Goal: Task Accomplishment & Management: Complete application form

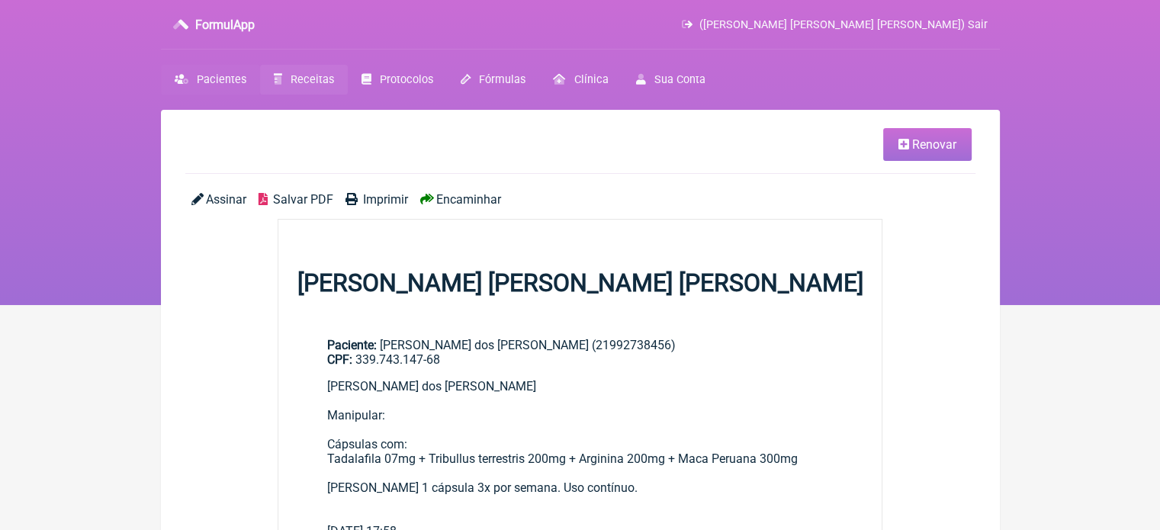
click at [215, 78] on span "Pacientes" at bounding box center [222, 79] width 50 height 13
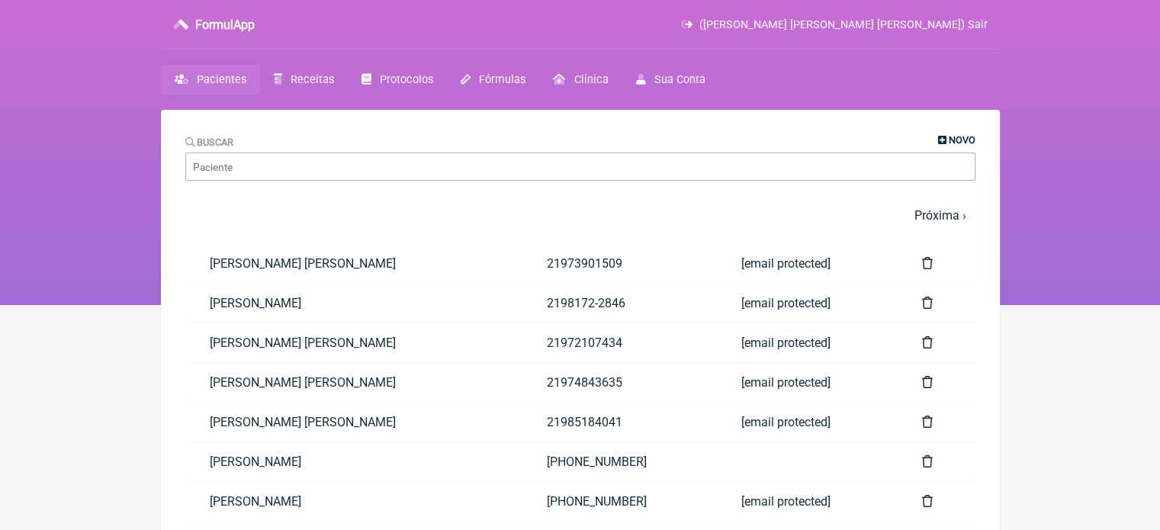
click at [956, 138] on span "Novo" at bounding box center [962, 139] width 27 height 11
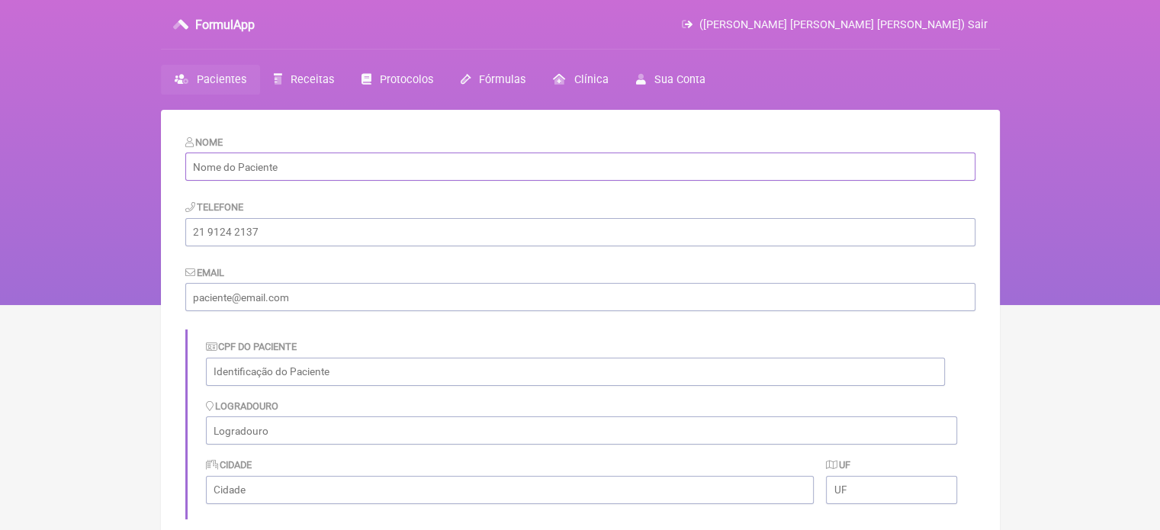
click at [317, 165] on input "text" at bounding box center [580, 167] width 790 height 28
paste input "[PERSON_NAME] [PERSON_NAME] [PERSON_NAME]"
type input "[PERSON_NAME] [PERSON_NAME] [PERSON_NAME]"
click at [297, 234] on input "tel" at bounding box center [580, 232] width 790 height 28
type input "21995380788"
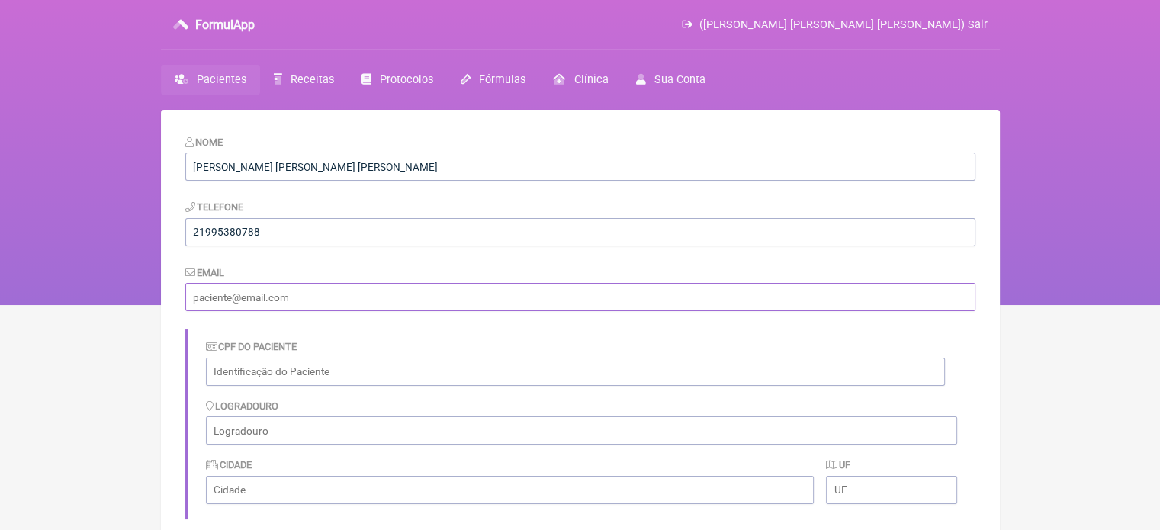
click at [304, 297] on input "email" at bounding box center [580, 297] width 790 height 28
type input "[PERSON_NAME][EMAIL_ADDRESS][DOMAIN_NAME]"
click at [295, 373] on input "text" at bounding box center [575, 372] width 739 height 28
click at [229, 374] on input "042425607-02" at bounding box center [575, 372] width 739 height 28
click at [250, 372] on input "042.425607-02" at bounding box center [575, 372] width 739 height 28
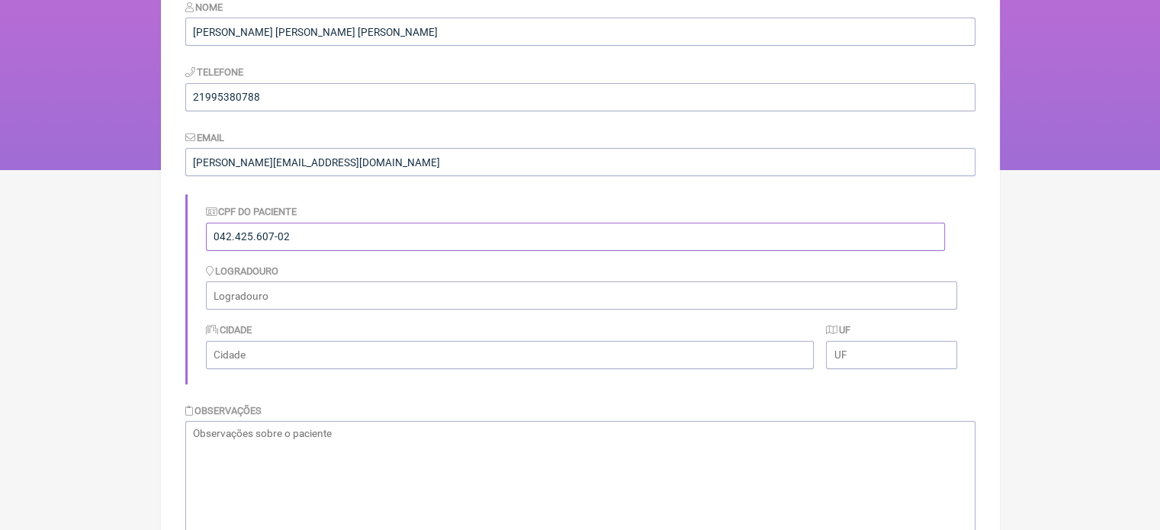
scroll to position [274, 0]
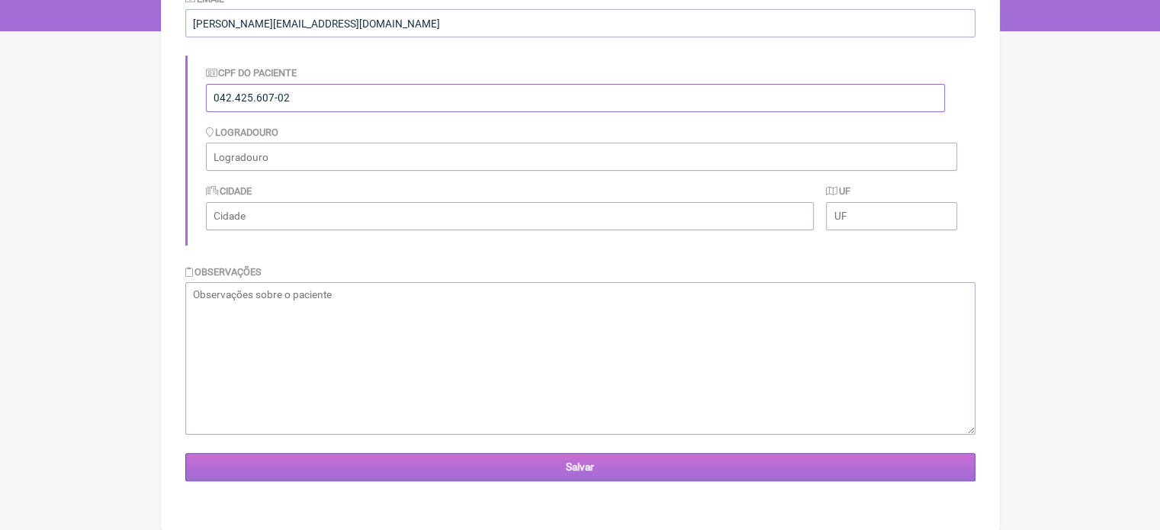
type input "042.425.607-02"
click at [577, 469] on input "Salvar" at bounding box center [580, 467] width 790 height 28
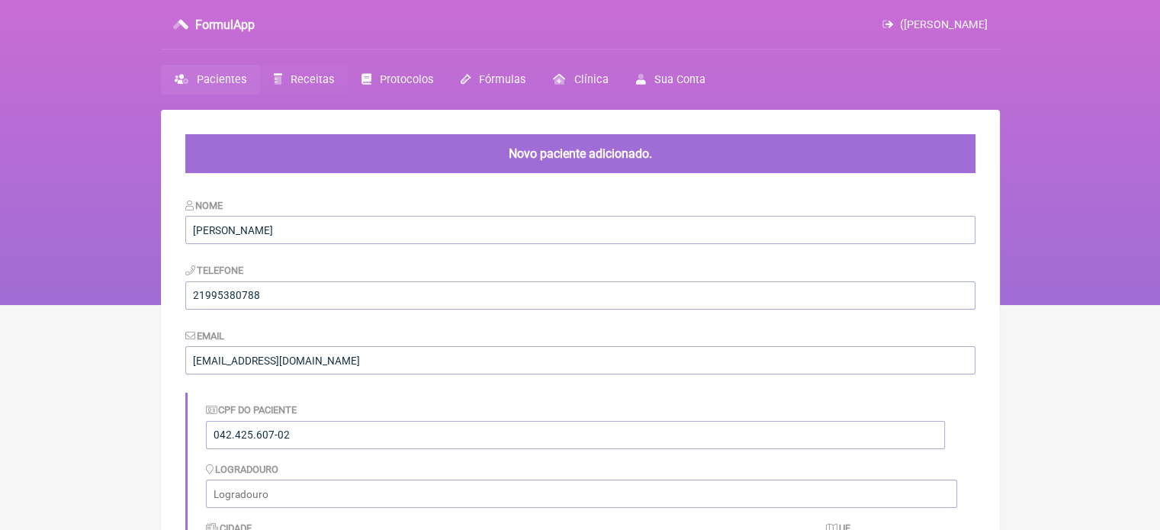
click at [308, 76] on span "Receitas" at bounding box center [312, 79] width 43 height 13
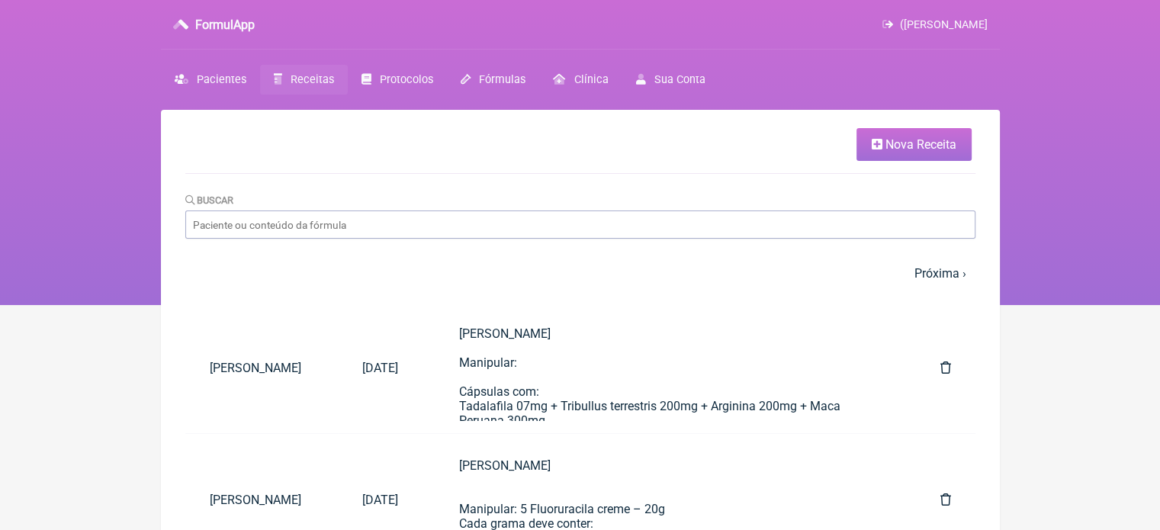
click at [945, 136] on link "Nova Receita" at bounding box center [913, 144] width 115 height 33
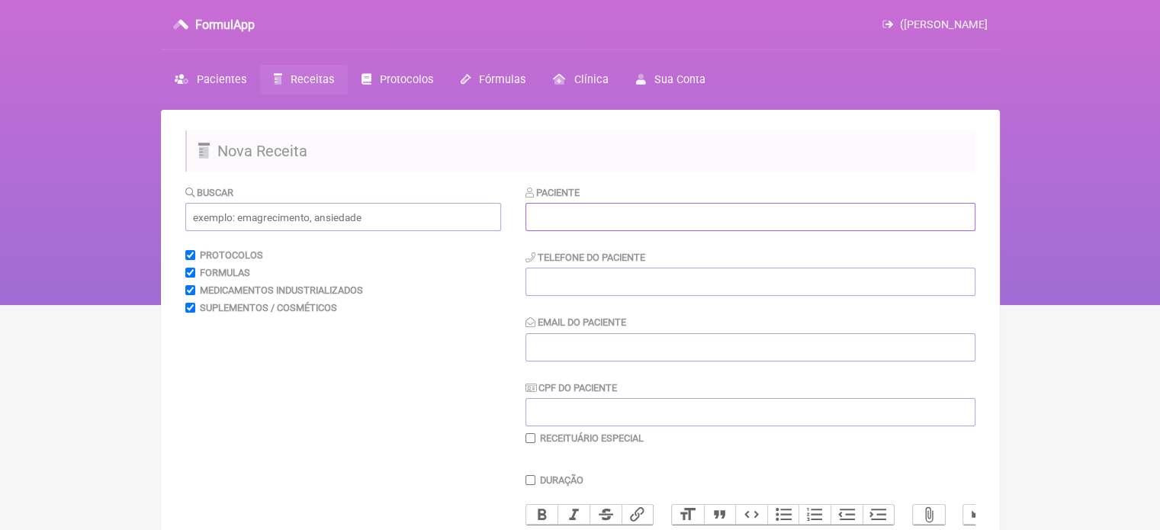
click at [725, 211] on input "text" at bounding box center [750, 217] width 450 height 28
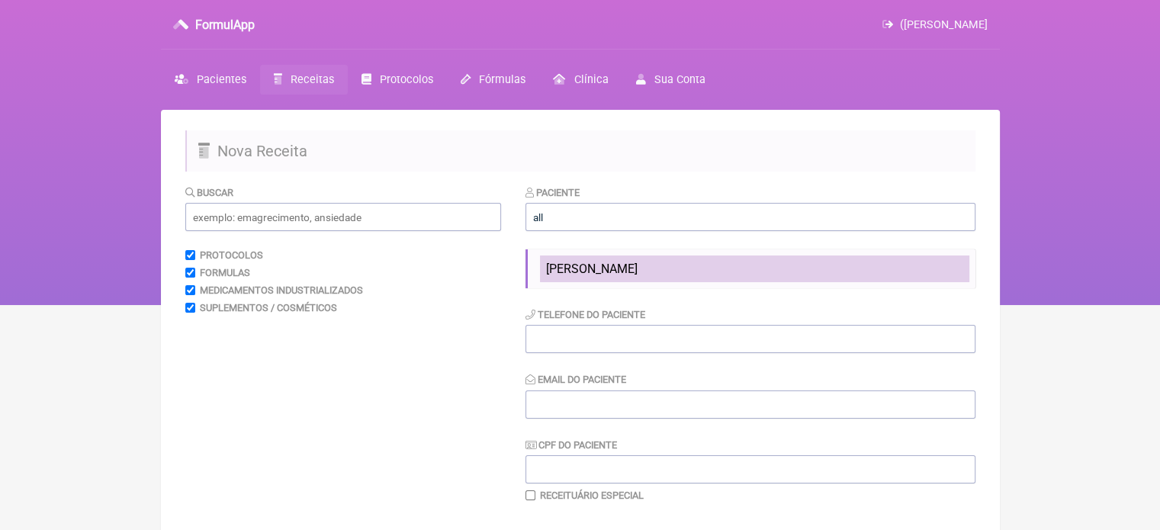
click at [628, 267] on span "[PERSON_NAME] [PERSON_NAME] [PERSON_NAME]" at bounding box center [592, 269] width 92 height 14
type input "[PERSON_NAME] [PERSON_NAME] [PERSON_NAME]"
type input "21995380788"
type input "[PERSON_NAME][EMAIL_ADDRESS][DOMAIN_NAME]"
type input "042.425.607-02"
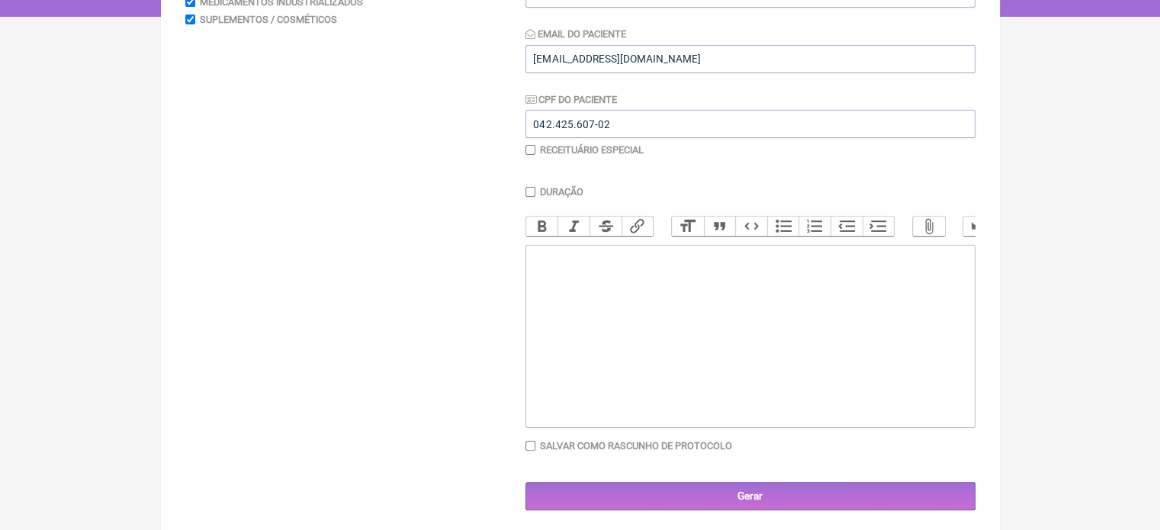
scroll to position [304, 0]
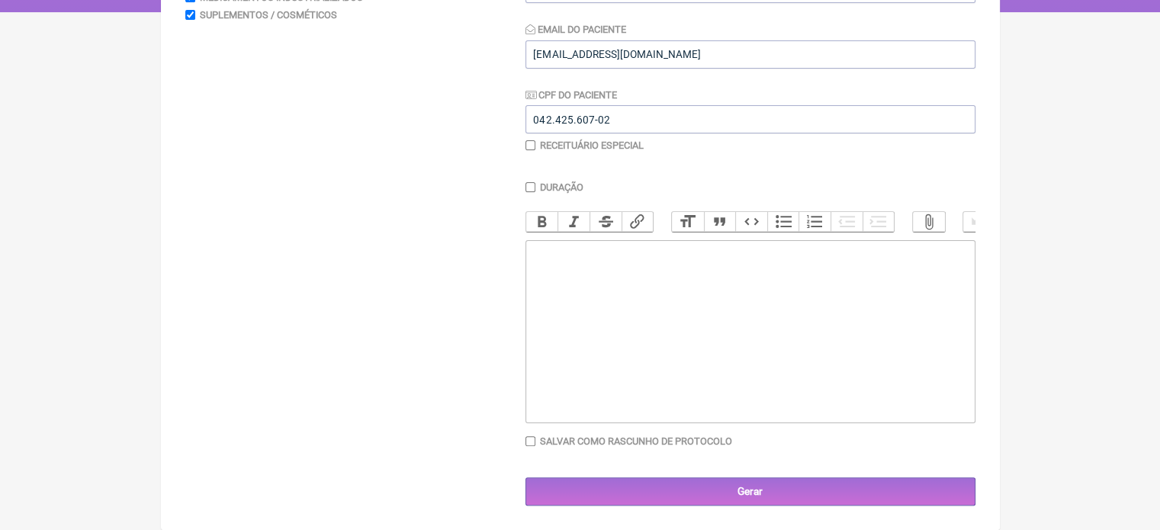
click at [649, 316] on trix-editor at bounding box center [750, 331] width 450 height 183
paste trix-editor "<div>Allan Pereira Carneiro de Oliveira</div>"
paste trix-editor "Manipular:</div><div>&nbsp;</div><div>L-Arginina 500mg + N-acetil-L-Carnitina 5…"
type trix-editor "<div>Allan Pereira Carneiro de Oliveira<br><br>Manipular:</div><div>&nbsp;</div…"
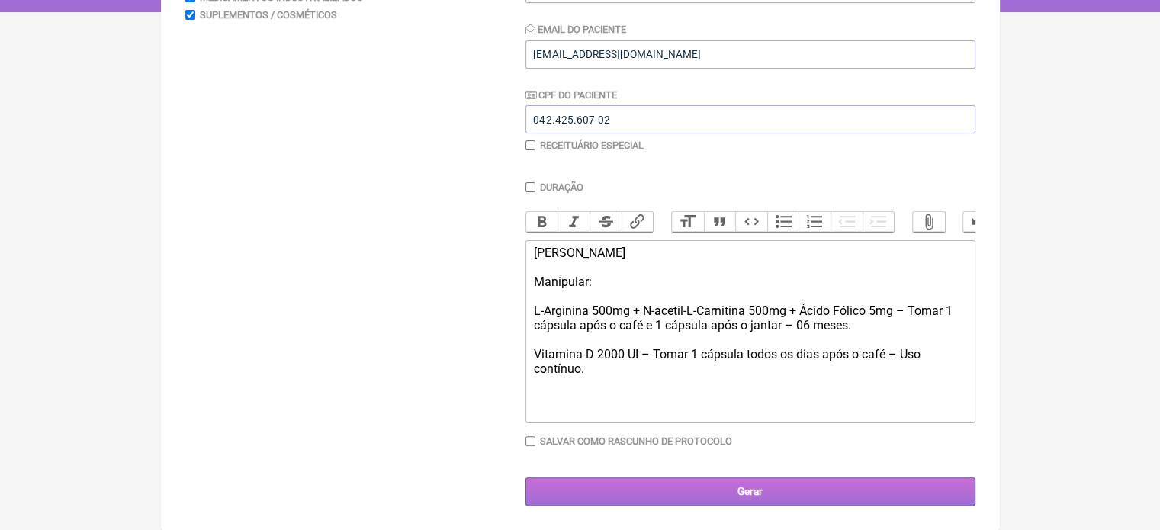
click at [760, 495] on input "Gerar" at bounding box center [750, 491] width 450 height 28
